Goal: Information Seeking & Learning: Find specific page/section

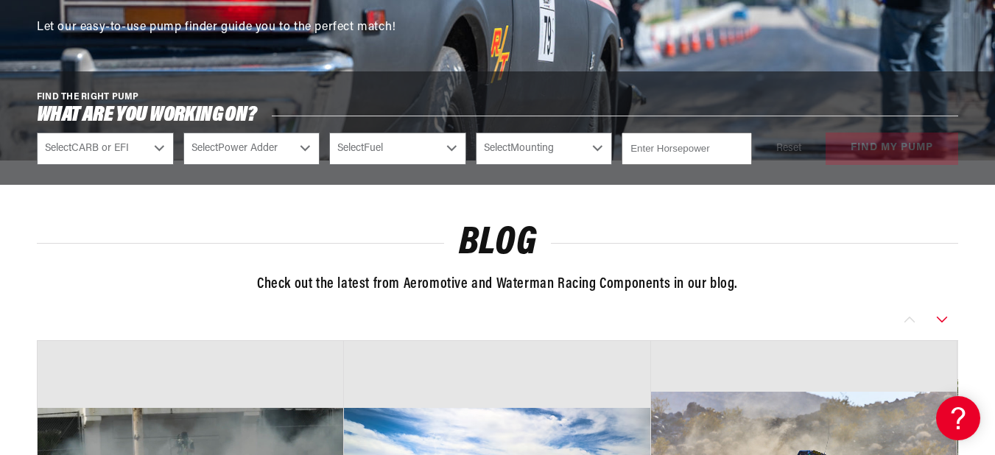
scroll to position [3359, 0]
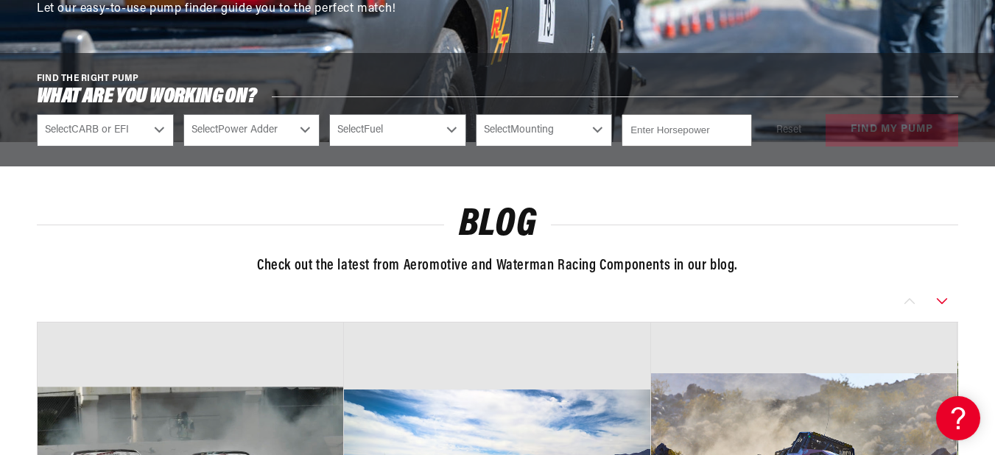
scroll to position [6095, 0]
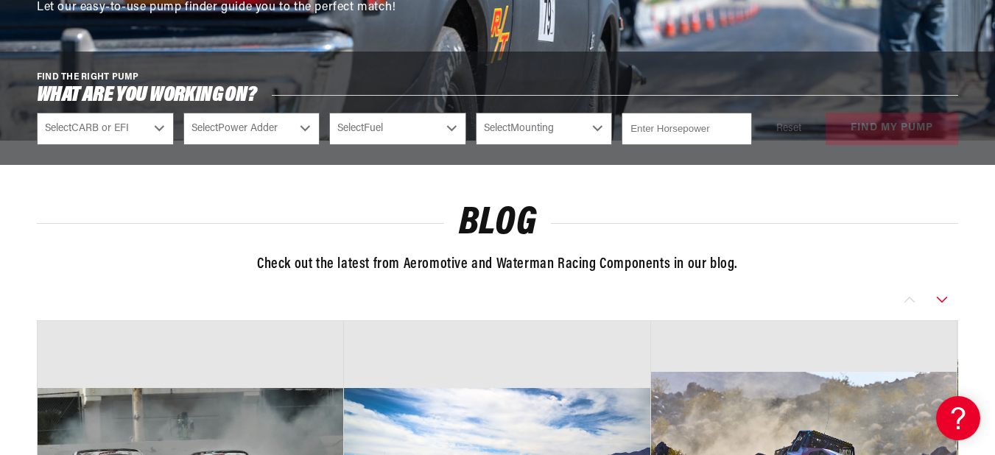
click at [406, 145] on select "Select Fuel E85 Gas" at bounding box center [397, 129] width 137 height 32
click at [403, 145] on select "Select Fuel E85 Gas" at bounding box center [397, 129] width 137 height 32
click at [304, 145] on select "Select Power Adder No - Naturally Aspirated Yes - Forced Induction" at bounding box center [251, 129] width 137 height 32
select select "Yes-Forced-Induction"
click at [183, 145] on select "Select Power Adder No - Naturally Aspirated Yes - Forced Induction" at bounding box center [251, 129] width 137 height 32
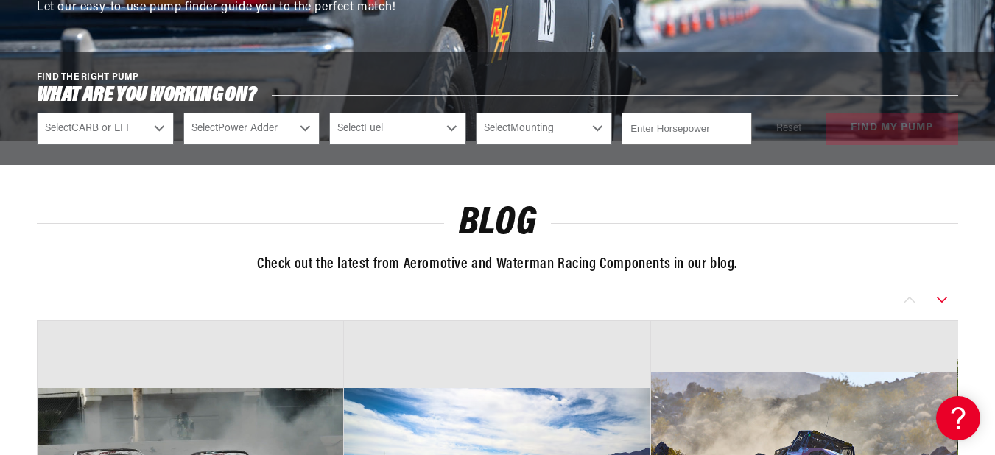
click at [404, 145] on select "Select Fuel E85 Gas" at bounding box center [397, 129] width 137 height 32
select select "Yes-Forced-Induction"
click at [144, 145] on select "Select CARB or EFI [GEOGRAPHIC_DATA] Fuel Injected" at bounding box center [105, 129] width 137 height 32
select select "Fuel-Injected"
click at [37, 145] on select "Select CARB or EFI [GEOGRAPHIC_DATA] Fuel Injected" at bounding box center [105, 129] width 137 height 32
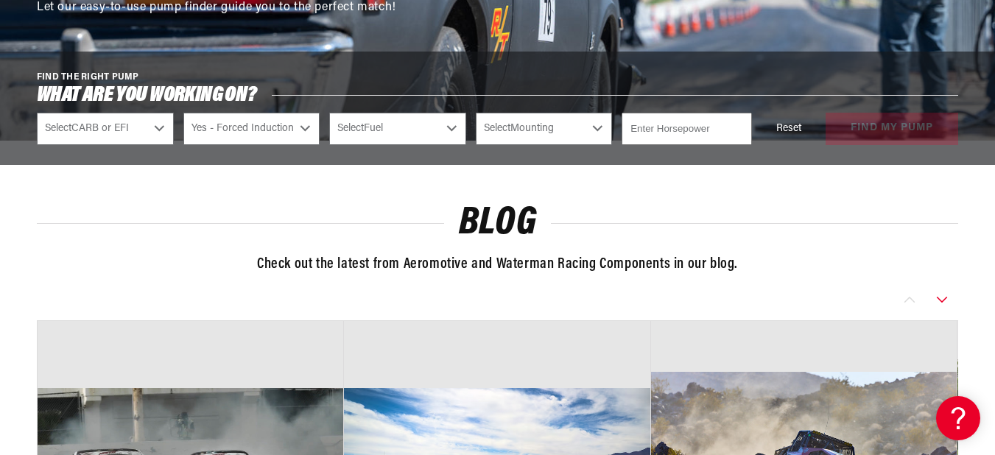
select select "Fuel-Injected"
click at [404, 145] on select "Select Fuel E85 Gas" at bounding box center [397, 129] width 137 height 32
click at [528, 145] on select "Select Mounting External In-Tank" at bounding box center [544, 129] width 137 height 32
select select "External"
click at [476, 145] on select "Select Mounting External In-Tank" at bounding box center [544, 129] width 137 height 32
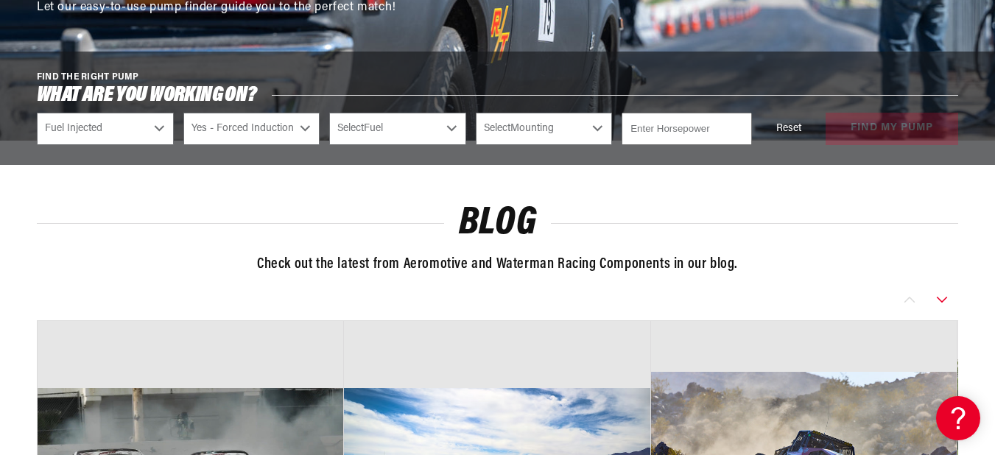
select select "External"
click at [647, 145] on input "number" at bounding box center [687, 129] width 130 height 32
click at [457, 145] on select "Select Fuel E85 Gas" at bounding box center [397, 129] width 137 height 32
click at [329, 145] on select "Select Fuel E85 Gas" at bounding box center [397, 129] width 137 height 32
click at [703, 145] on input "number" at bounding box center [687, 129] width 130 height 32
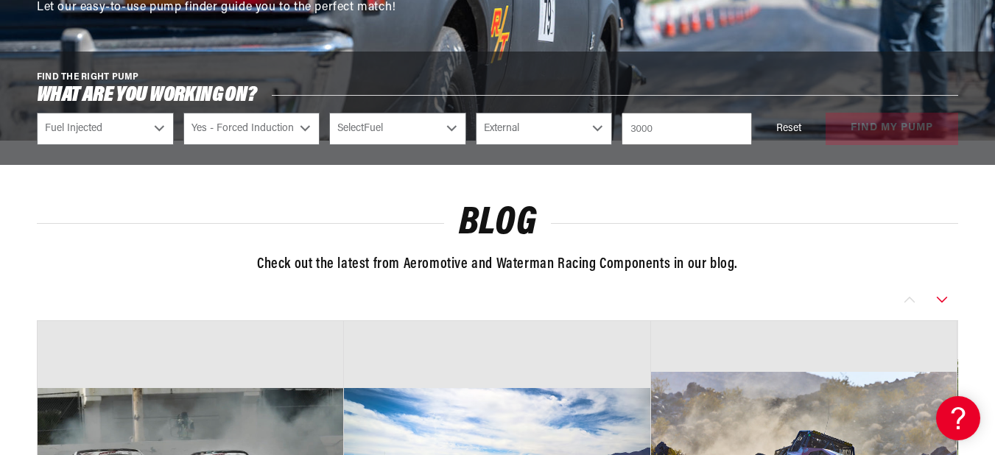
type input "3000"
click at [440, 145] on select "Select Fuel E85 Gas" at bounding box center [397, 129] width 137 height 32
select select "Gas"
click at [329, 145] on select "Select Fuel E85 Gas" at bounding box center [397, 129] width 137 height 32
select select "Gas"
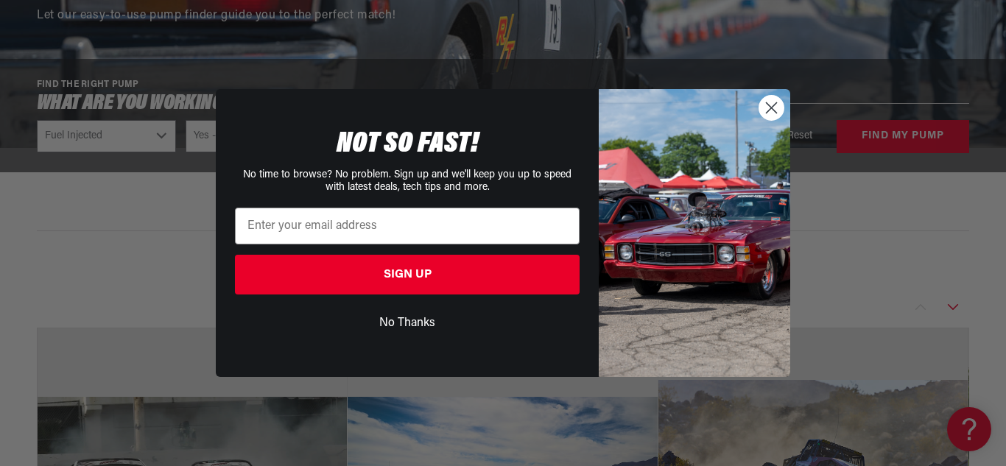
click at [769, 117] on circle "Close dialog" at bounding box center [771, 108] width 24 height 24
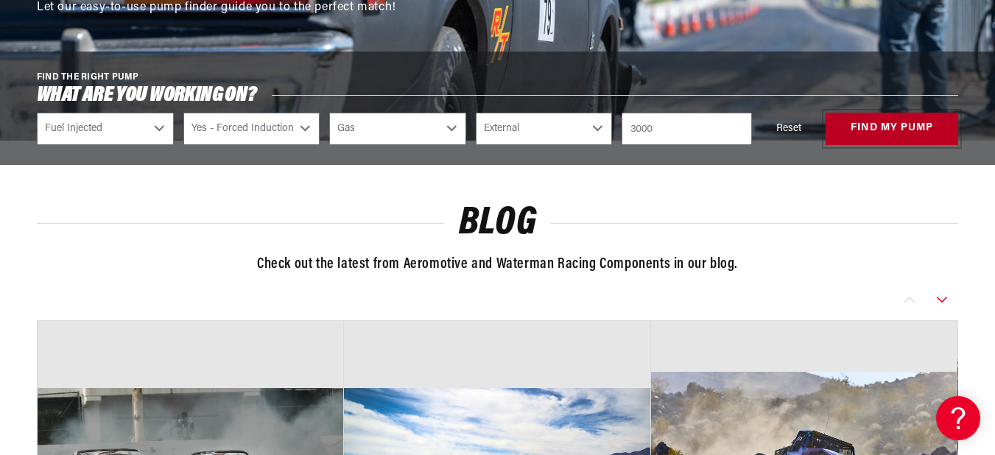
click at [887, 146] on button "find my pump" at bounding box center [892, 129] width 133 height 33
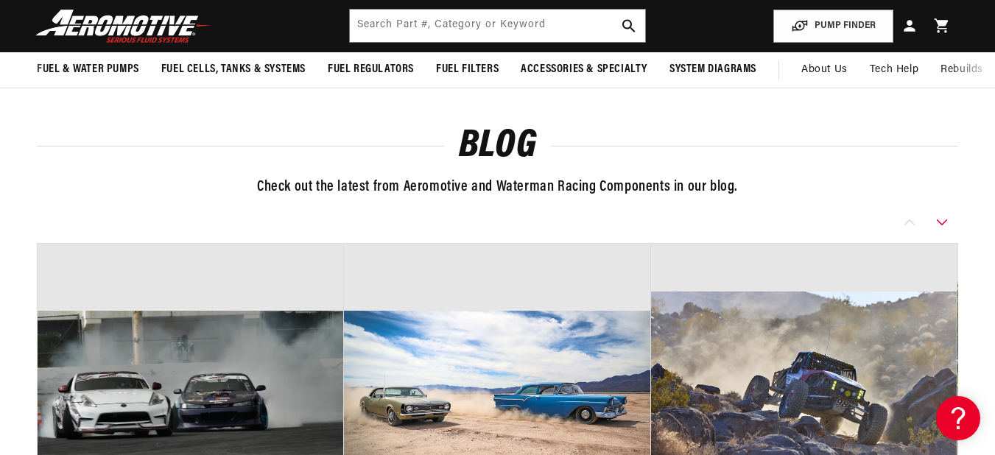
scroll to position [6145, 0]
